Goal: Check status: Check status

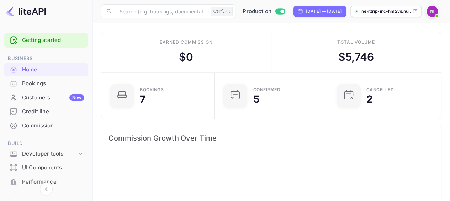
scroll to position [110, 104]
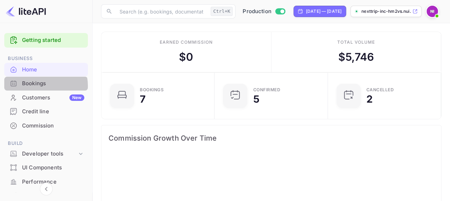
click at [39, 86] on div "Bookings" at bounding box center [53, 84] width 62 height 8
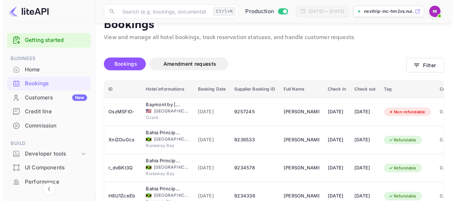
scroll to position [12, 0]
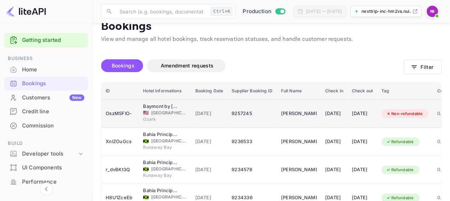
click at [125, 117] on div "OszMSFlO-" at bounding box center [120, 113] width 29 height 11
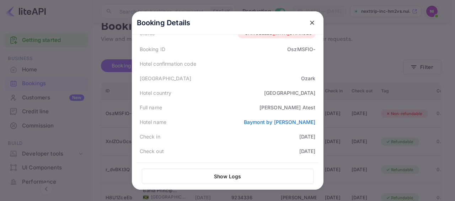
scroll to position [0, 0]
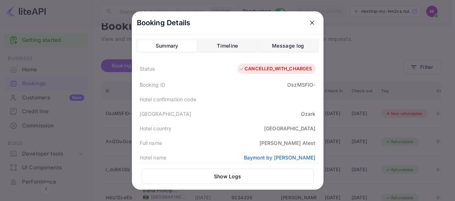
click at [215, 175] on button "Show Logs" at bounding box center [228, 176] width 172 height 15
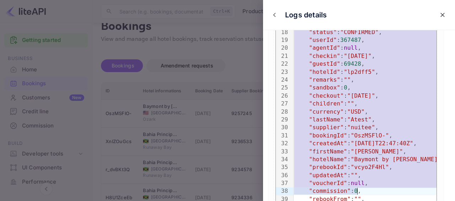
scroll to position [261, 0]
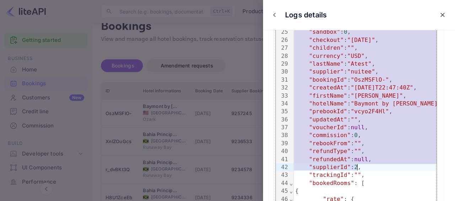
drag, startPoint x: 294, startPoint y: 100, endPoint x: 372, endPoint y: 168, distance: 103.6
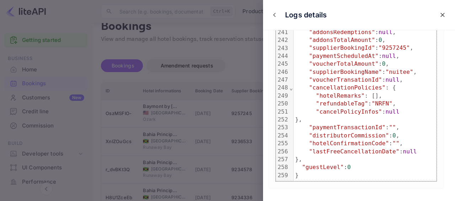
scroll to position [1991, 0]
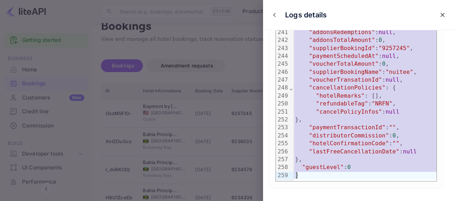
copy div "{ "supplierId": 2, "phone" : "" , "remarks" : "THIS IS A TEST BOOKING ONLY" , "…"
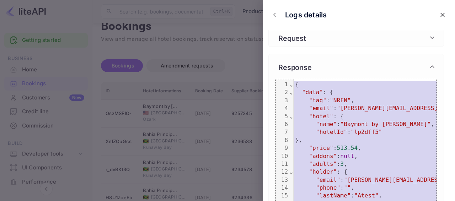
scroll to position [0, 0]
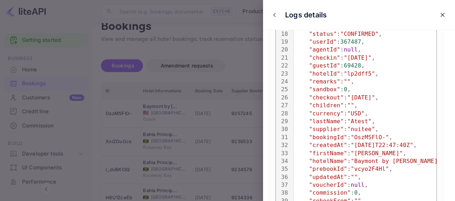
scroll to position [249, 0]
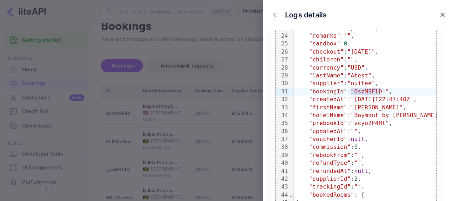
drag, startPoint x: 351, startPoint y: 92, endPoint x: 380, endPoint y: 91, distance: 28.5
click at [380, 91] on span ""OszMSFlO-"" at bounding box center [370, 91] width 38 height 7
copy span "OszMSFlO-"
